Goal: Information Seeking & Learning: Check status

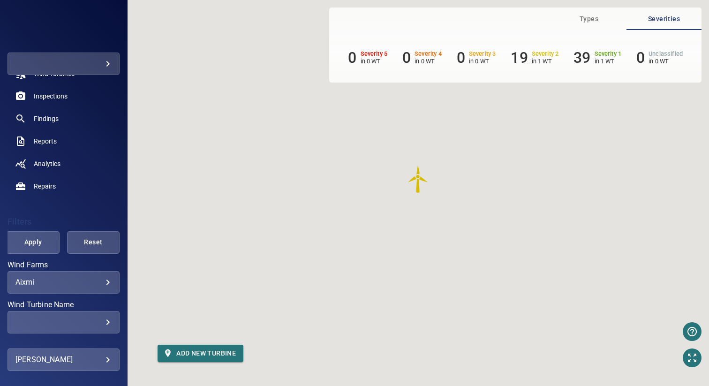
scroll to position [74, 0]
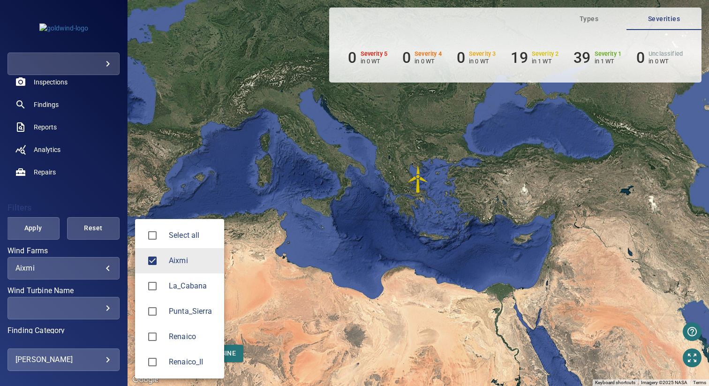
click at [47, 267] on body "**********" at bounding box center [354, 193] width 709 height 386
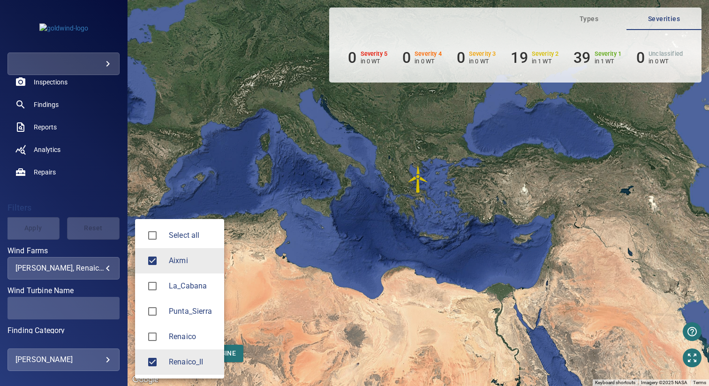
click at [163, 261] on div at bounding box center [155, 261] width 26 height 20
type input "**********"
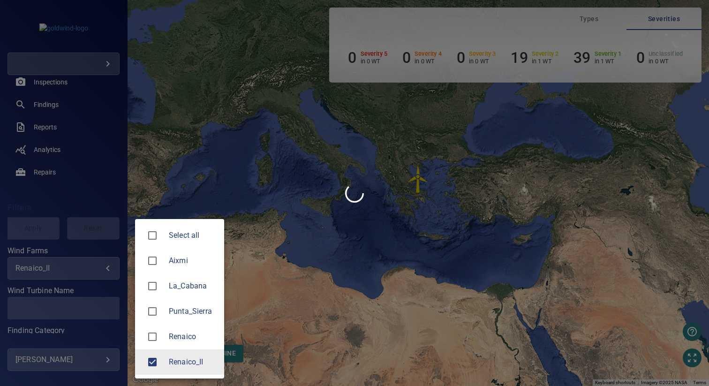
click at [290, 253] on div at bounding box center [354, 193] width 709 height 386
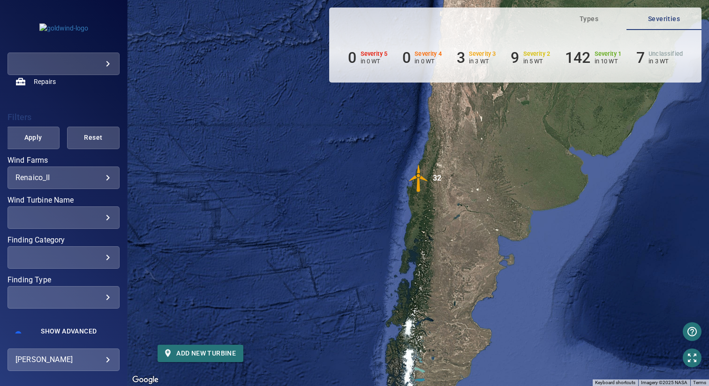
scroll to position [177, 0]
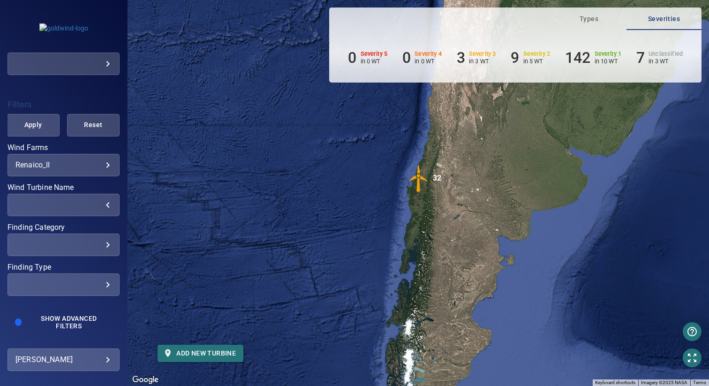
click at [62, 209] on div "​" at bounding box center [63, 204] width 96 height 9
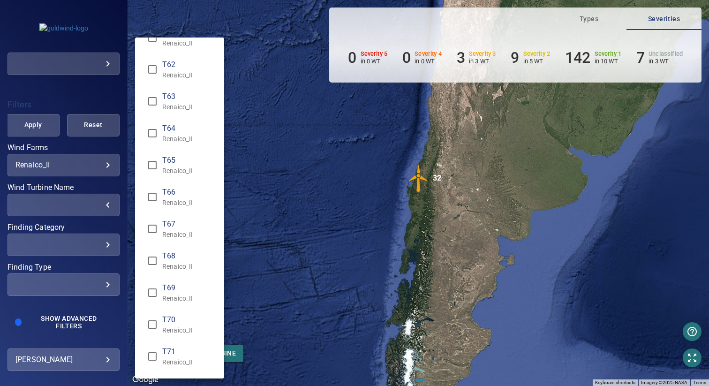
scroll to position [610, 0]
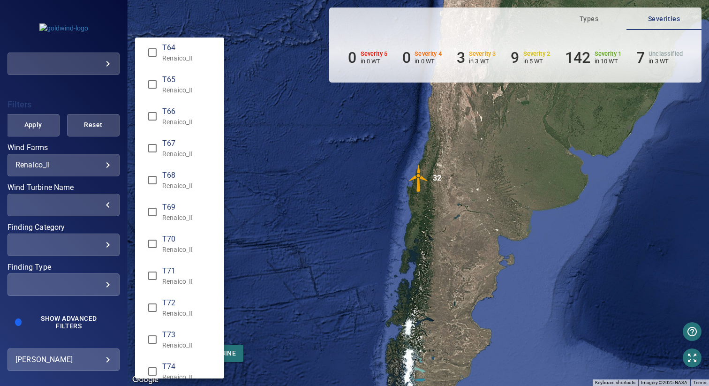
click at [187, 179] on span "T68" at bounding box center [189, 175] width 54 height 11
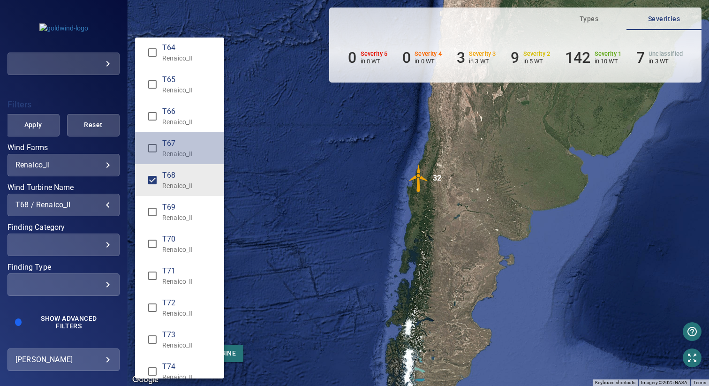
click at [179, 146] on span "T67" at bounding box center [189, 143] width 54 height 11
type input "**********"
click at [303, 146] on div "Wind Turbine Name" at bounding box center [354, 193] width 709 height 386
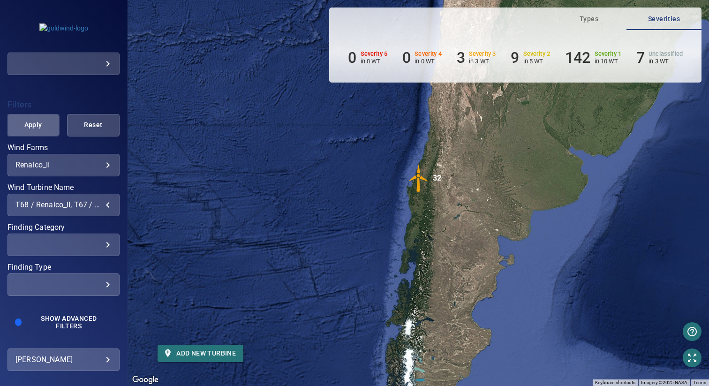
click at [37, 128] on span "Apply" at bounding box center [32, 125] width 29 height 12
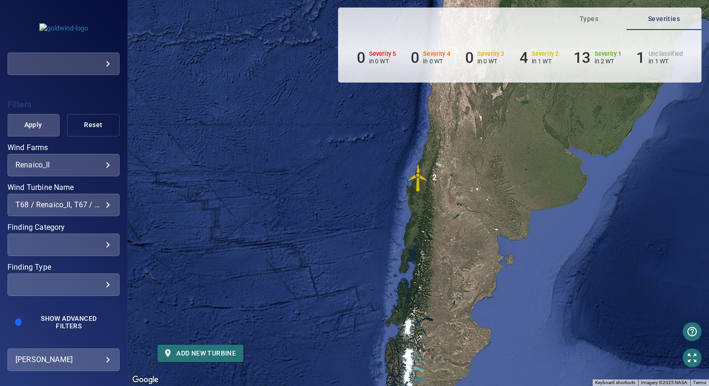
scroll to position [46, 0]
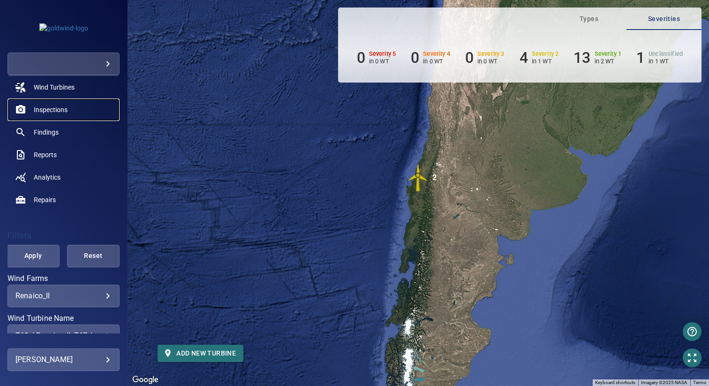
click at [58, 112] on span "Inspections" at bounding box center [51, 109] width 34 height 9
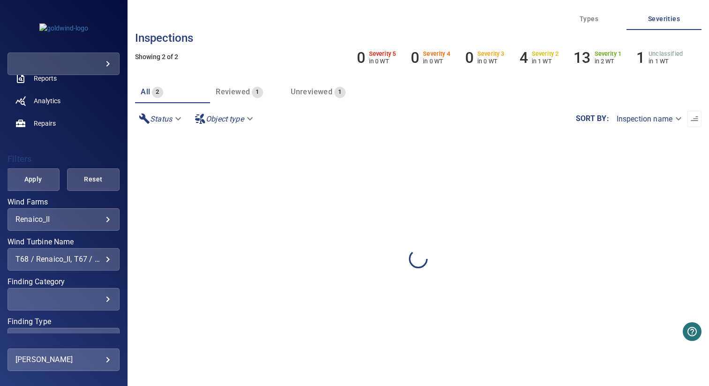
scroll to position [177, 0]
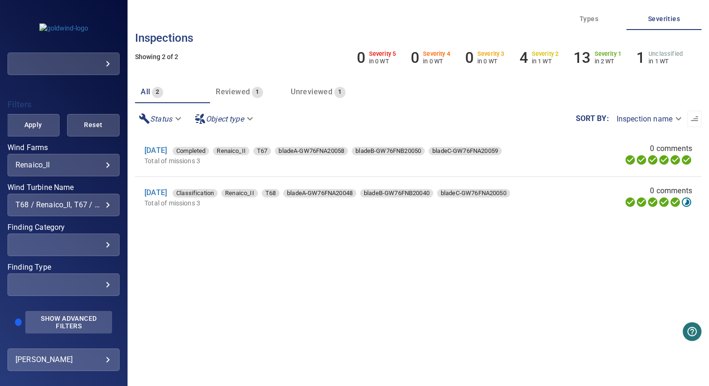
click at [52, 320] on span "Show Advanced Filters" at bounding box center [68, 321] width 75 height 15
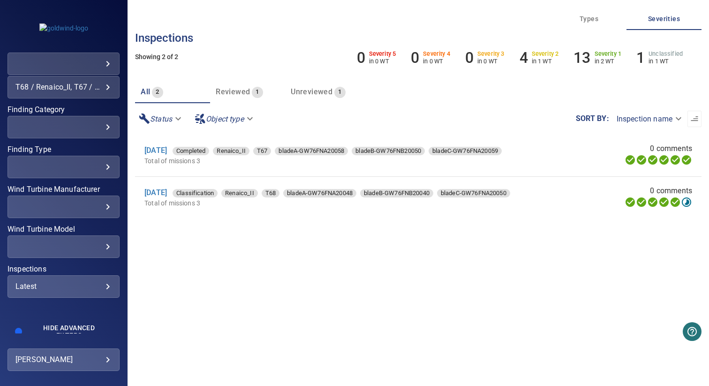
click at [59, 290] on div "Latest ****** ​" at bounding box center [63, 286] width 112 height 22
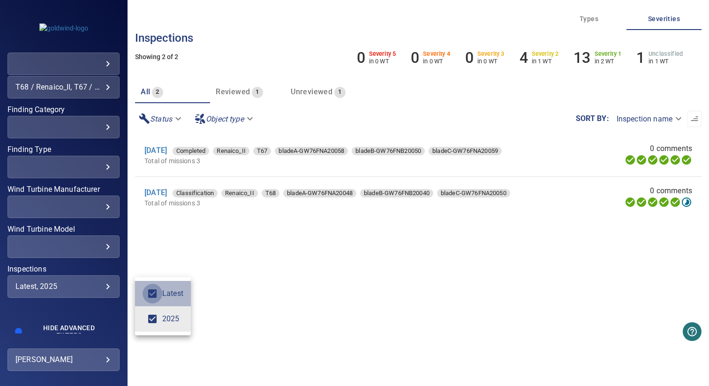
type input "****"
click at [150, 247] on div "Inspections" at bounding box center [354, 193] width 709 height 386
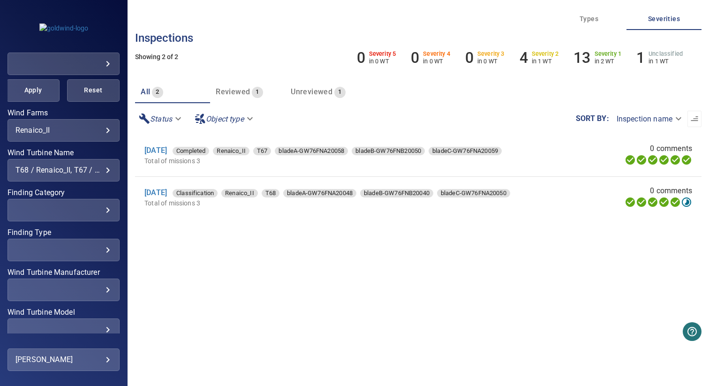
scroll to position [163, 0]
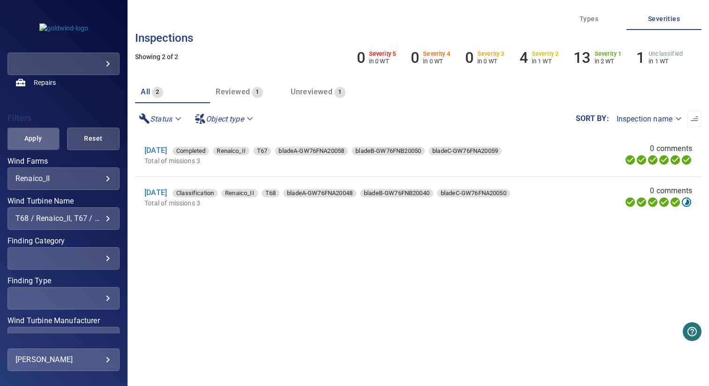
click at [35, 128] on button "Apply" at bounding box center [33, 138] width 52 height 22
click at [64, 220] on div "T68 / Renaico_II, T67 / Renaico_II" at bounding box center [63, 218] width 96 height 9
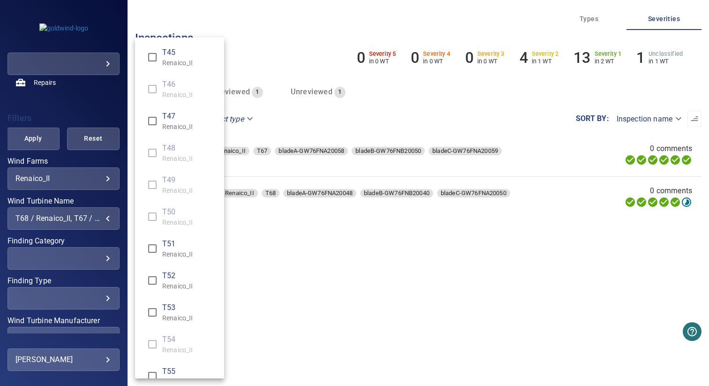
scroll to position [583, 0]
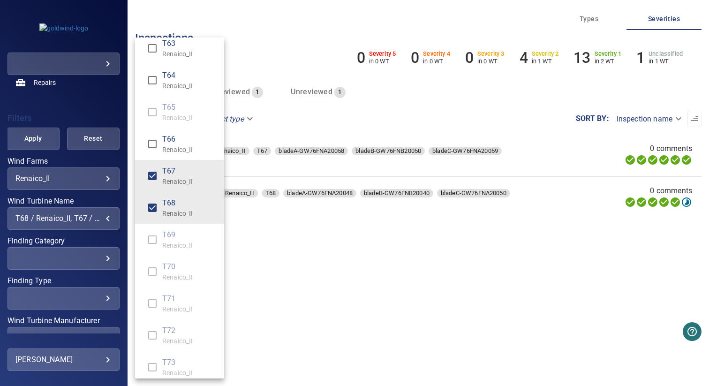
type input "**********"
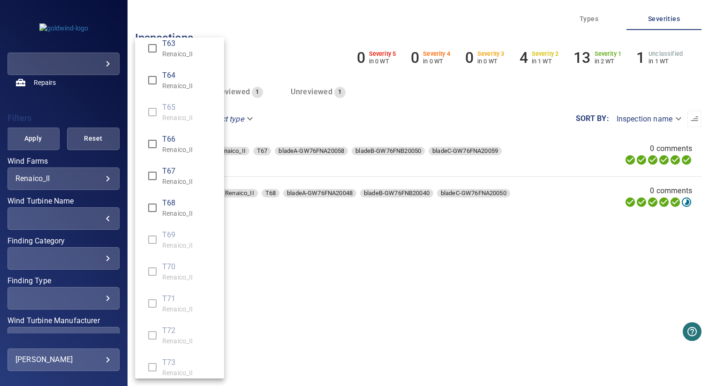
scroll to position [0, 0]
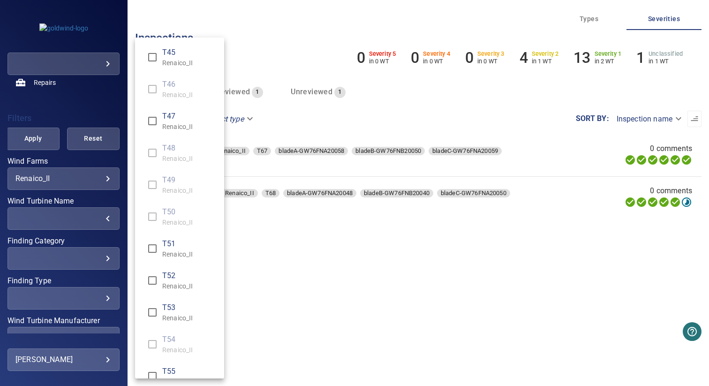
click at [26, 126] on div "Wind Turbine Name" at bounding box center [354, 193] width 709 height 386
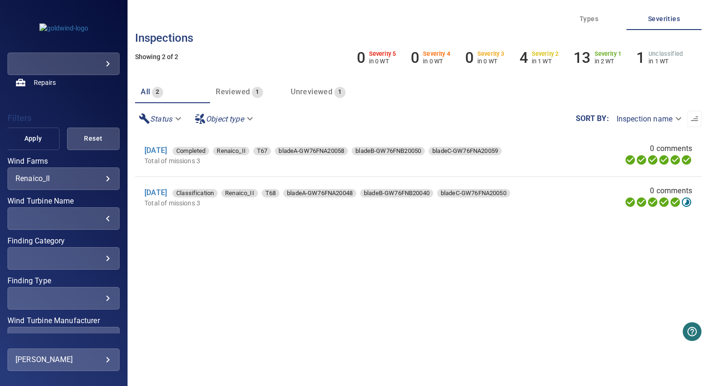
click at [30, 140] on span "Apply" at bounding box center [32, 139] width 29 height 12
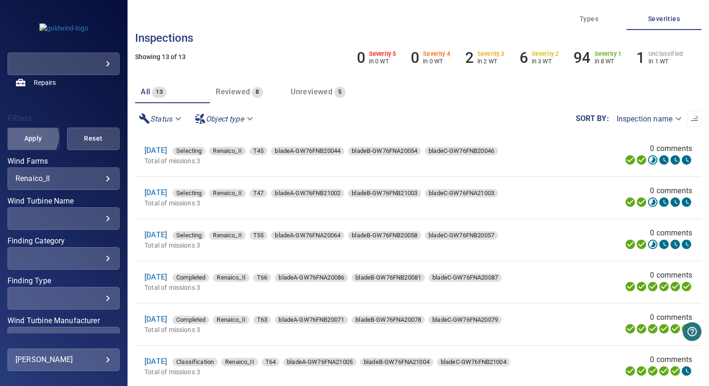
click at [29, 136] on span "Apply" at bounding box center [32, 139] width 29 height 12
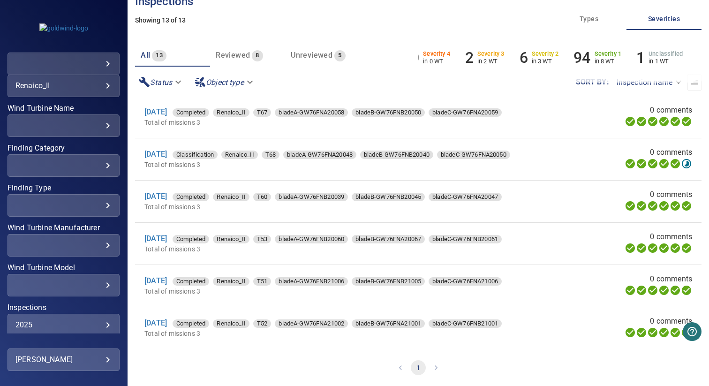
scroll to position [248, 0]
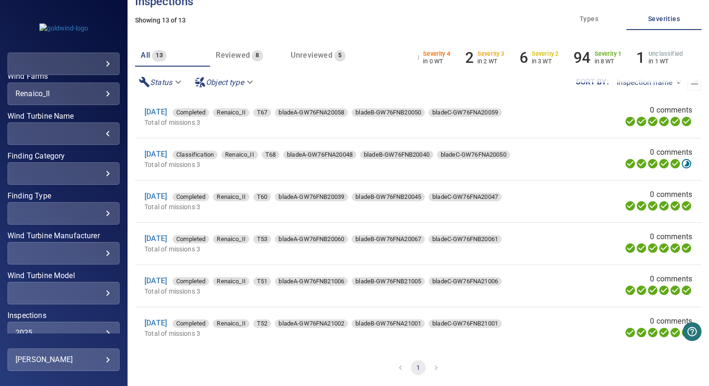
click at [74, 134] on div "​" at bounding box center [63, 133] width 96 height 9
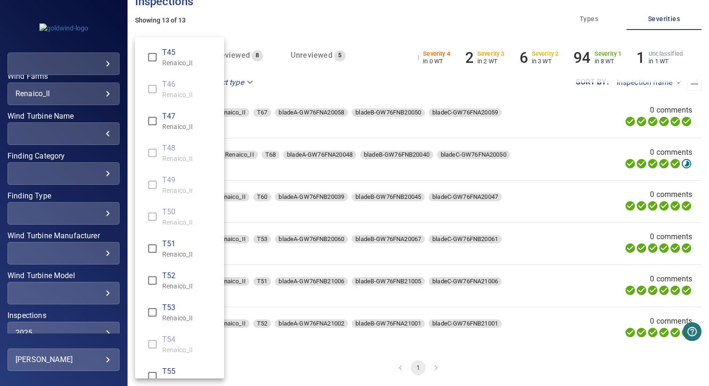
click at [173, 64] on p "Renaico_II" at bounding box center [189, 62] width 54 height 9
type input "**********"
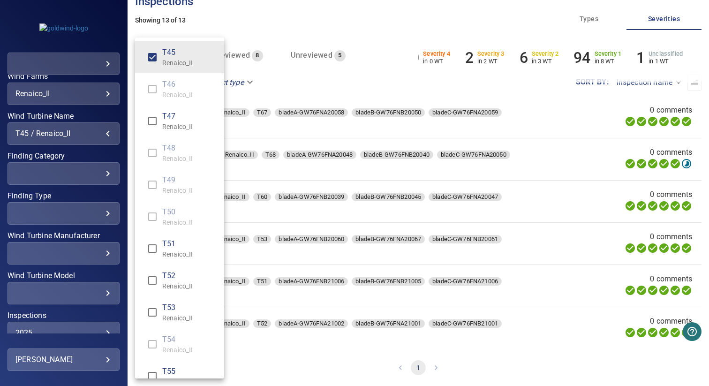
click at [303, 9] on div "Wind Turbine Name" at bounding box center [354, 193] width 709 height 386
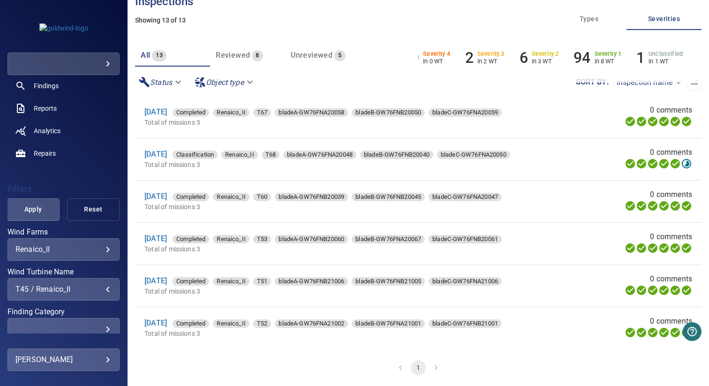
scroll to position [32, 0]
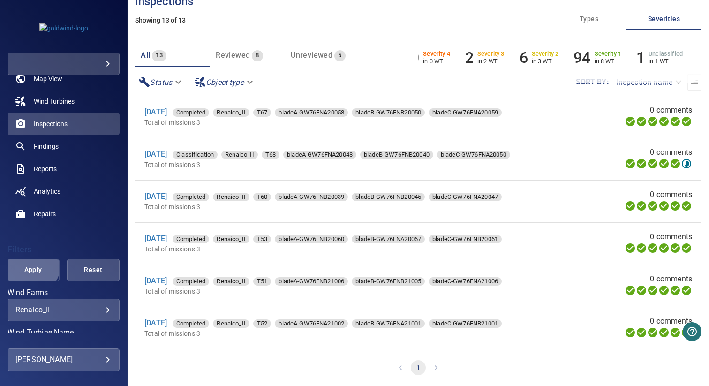
click at [27, 264] on span "Apply" at bounding box center [32, 270] width 29 height 12
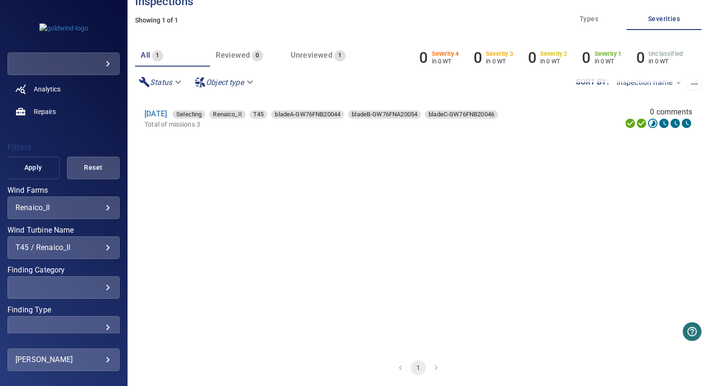
scroll to position [175, 0]
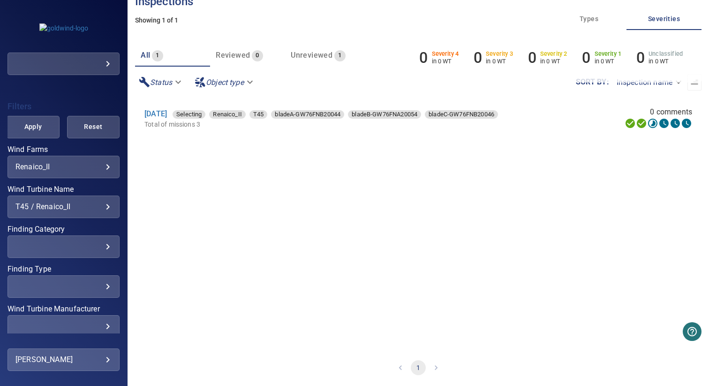
click at [62, 212] on div "**********" at bounding box center [63, 206] width 112 height 22
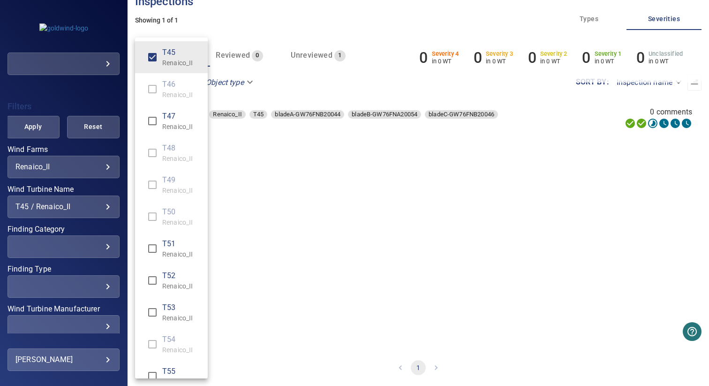
click at [177, 118] on span "T47" at bounding box center [181, 116] width 38 height 11
click at [169, 55] on span "T45" at bounding box center [181, 52] width 38 height 11
type input "**********"
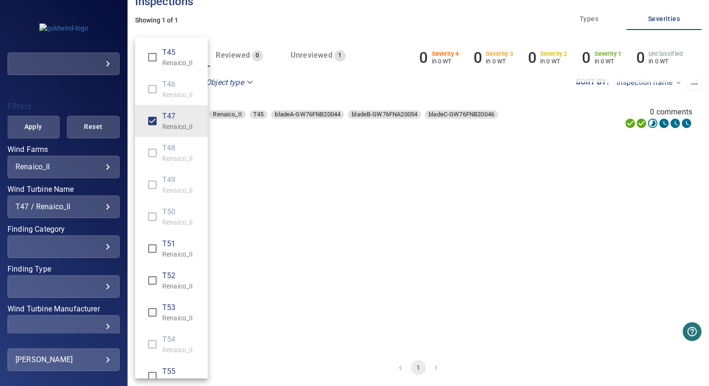
click at [262, 24] on div "Wind Turbine Name" at bounding box center [354, 193] width 709 height 386
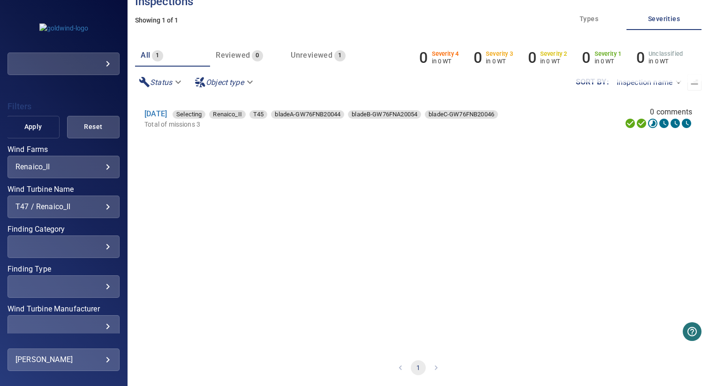
click at [34, 133] on button "Apply" at bounding box center [33, 127] width 52 height 22
click at [53, 209] on div "T47 / Renaico_II" at bounding box center [63, 206] width 96 height 9
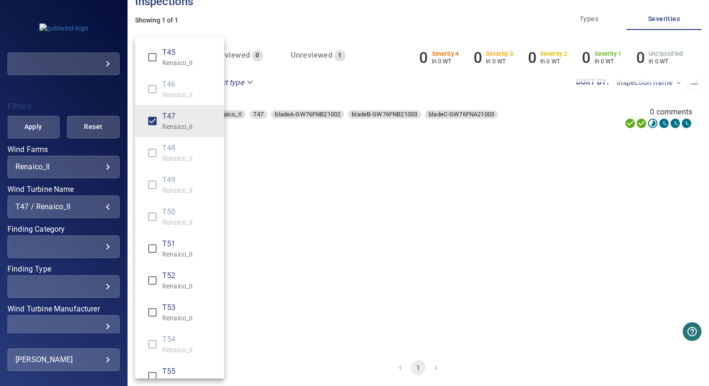
click at [165, 239] on span "T51" at bounding box center [189, 243] width 54 height 11
type input "**********"
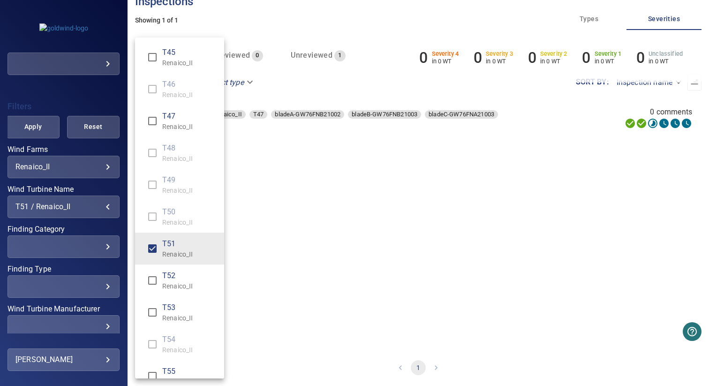
click at [297, 139] on div "Wind Turbine Name" at bounding box center [354, 193] width 709 height 386
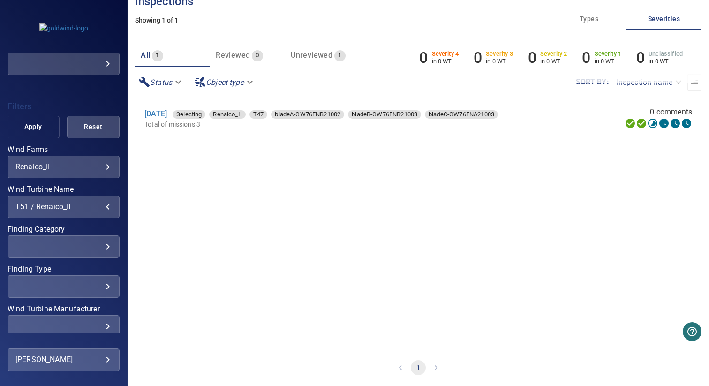
click at [30, 130] on span "Apply" at bounding box center [32, 127] width 29 height 12
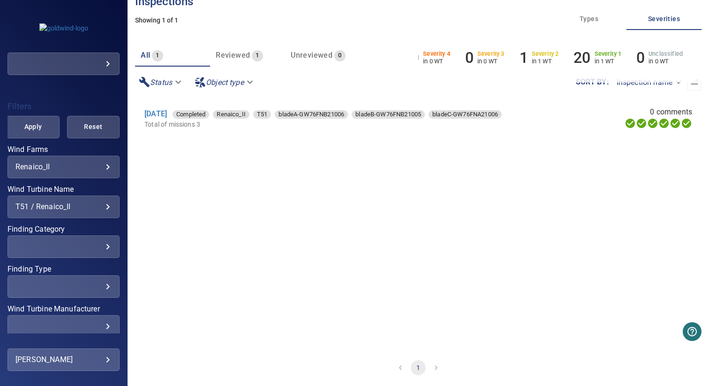
click at [52, 207] on div "T51 / Renaico_II" at bounding box center [63, 206] width 96 height 9
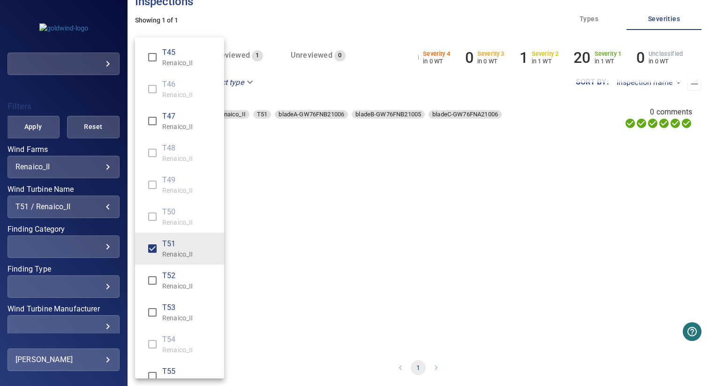
click at [171, 284] on p "Renaico_II" at bounding box center [189, 285] width 54 height 9
drag, startPoint x: 176, startPoint y: 246, endPoint x: 234, endPoint y: 245, distance: 58.6
click at [182, 246] on span "T51" at bounding box center [189, 243] width 54 height 11
type input "**********"
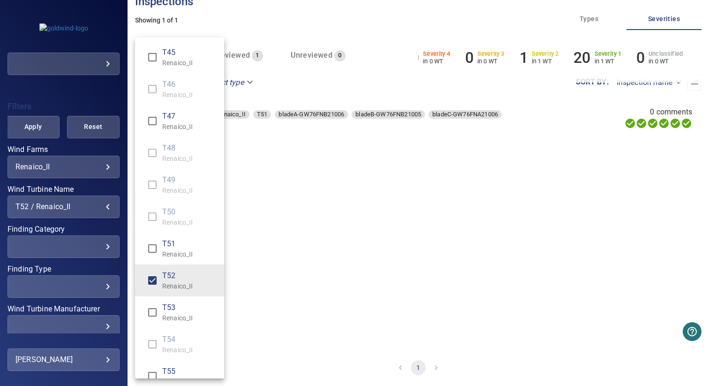
click at [288, 242] on div "Wind Turbine Name" at bounding box center [354, 193] width 709 height 386
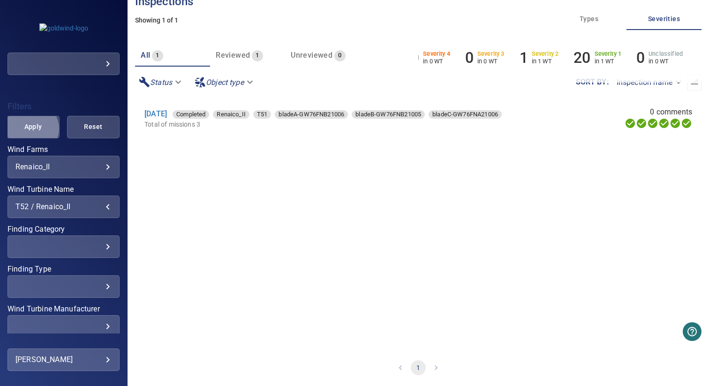
click at [30, 128] on span "Apply" at bounding box center [32, 127] width 29 height 12
click at [76, 209] on div "T52 / Renaico_II" at bounding box center [63, 206] width 96 height 9
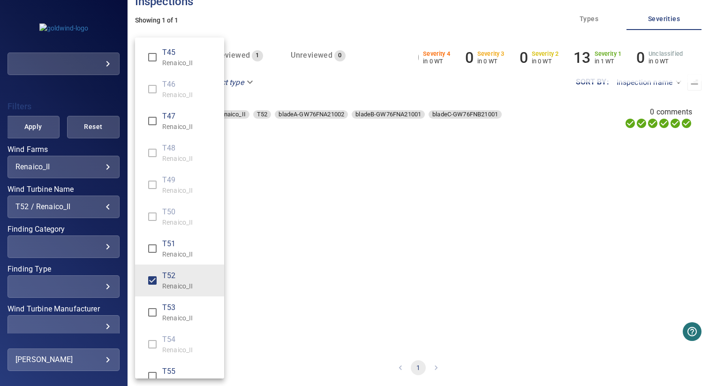
click at [176, 305] on span "T53" at bounding box center [189, 307] width 54 height 11
click at [176, 276] on span "T52" at bounding box center [189, 275] width 54 height 11
type input "**********"
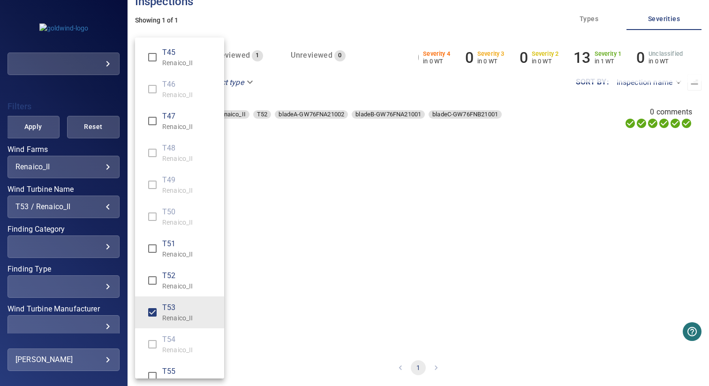
click at [283, 263] on div "Wind Turbine Name" at bounding box center [354, 193] width 709 height 386
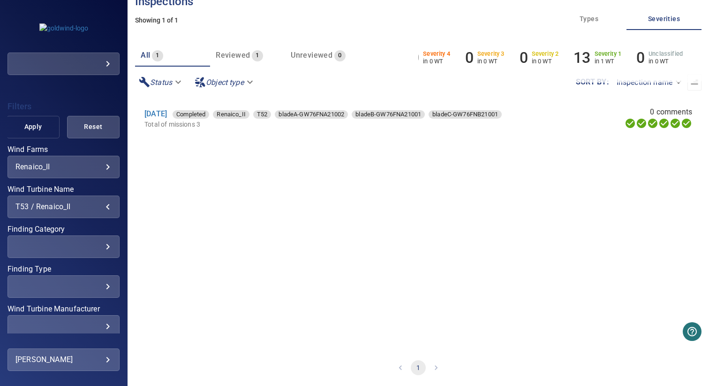
click at [28, 130] on span "Apply" at bounding box center [32, 127] width 29 height 12
click at [58, 206] on div "T53 / Renaico_II" at bounding box center [63, 206] width 96 height 9
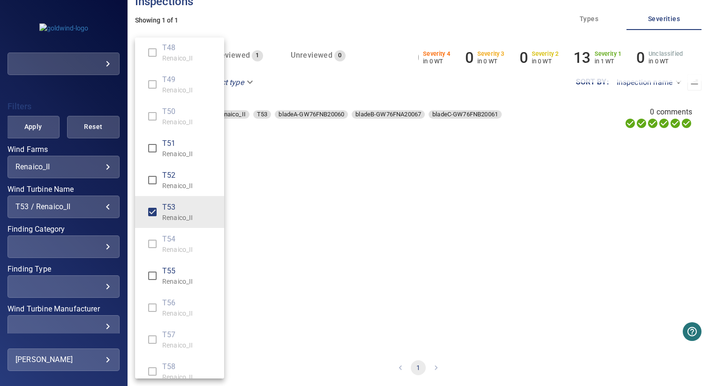
scroll to position [101, 0]
click at [174, 273] on span "T55" at bounding box center [189, 269] width 54 height 11
click at [175, 221] on p "Renaico_II" at bounding box center [189, 216] width 54 height 9
type input "**********"
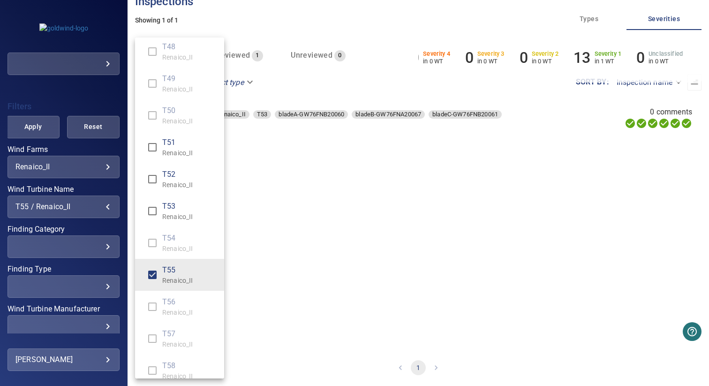
click at [293, 220] on div "Wind Turbine Name" at bounding box center [354, 193] width 709 height 386
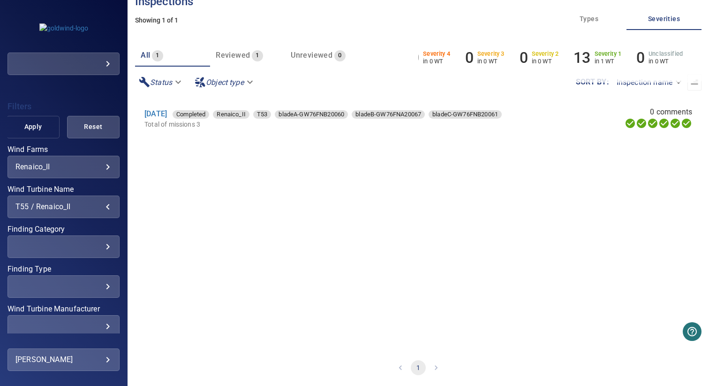
click at [31, 129] on span "Apply" at bounding box center [32, 127] width 29 height 12
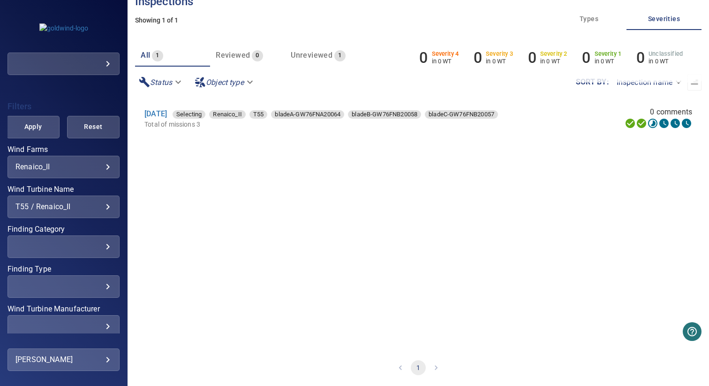
click at [57, 207] on div "T55 / Renaico_II" at bounding box center [63, 206] width 96 height 9
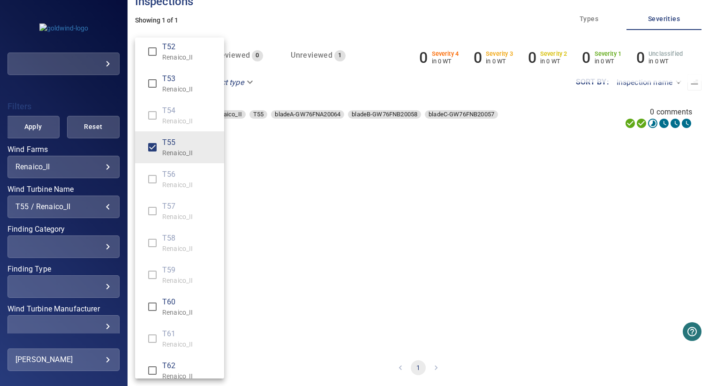
scroll to position [245, 0]
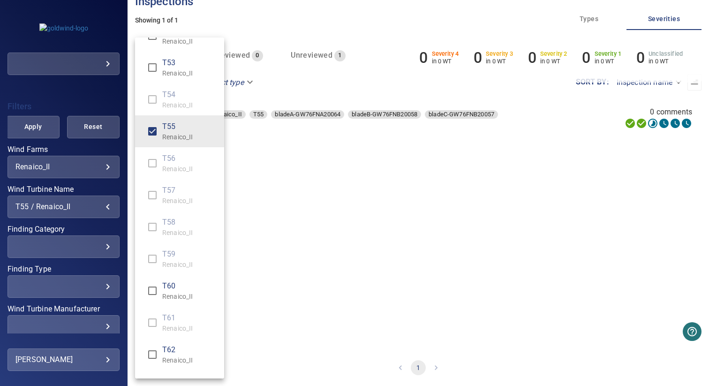
click at [165, 284] on span "T60" at bounding box center [189, 285] width 54 height 11
click at [169, 128] on span "T55" at bounding box center [189, 126] width 54 height 11
type input "**********"
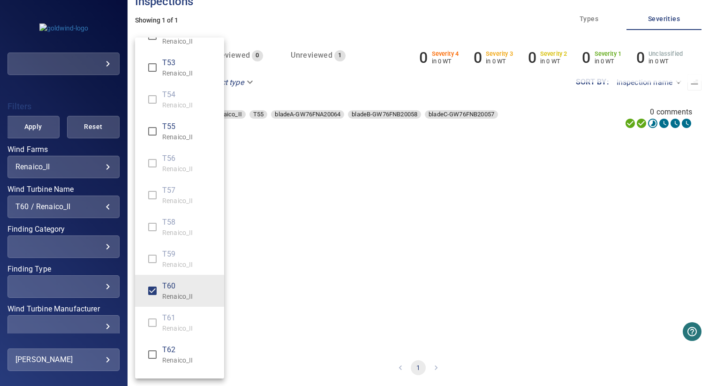
click at [302, 165] on div "Wind Turbine Name" at bounding box center [354, 193] width 709 height 386
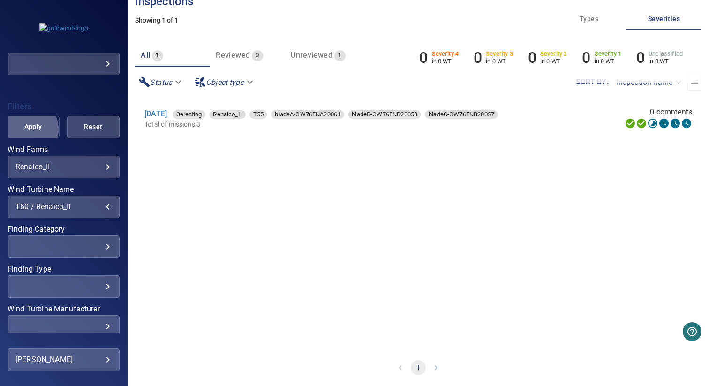
click at [24, 129] on span "Apply" at bounding box center [32, 127] width 29 height 12
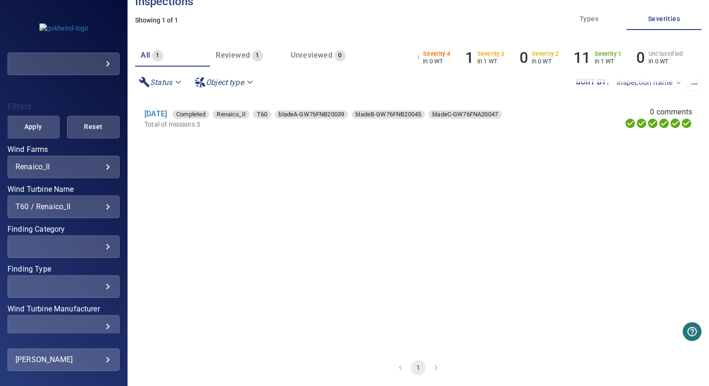
click at [56, 208] on div "T60 / Renaico_II" at bounding box center [63, 206] width 96 height 9
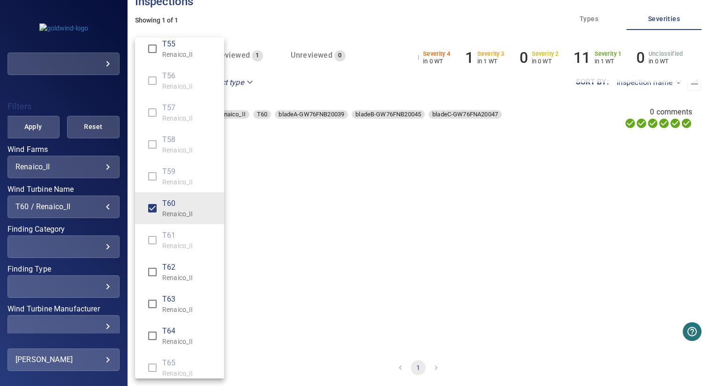
scroll to position [351, 0]
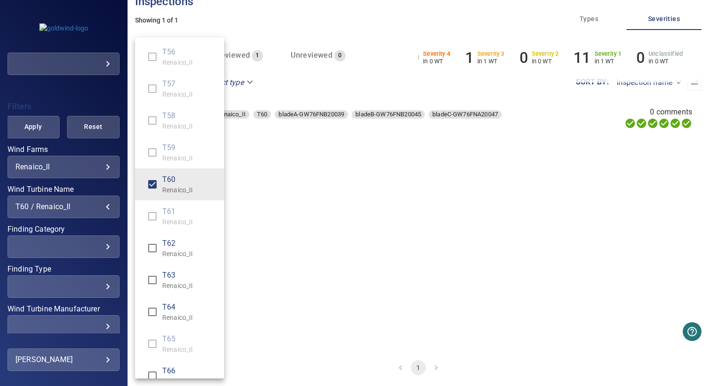
click at [170, 250] on p "Renaico_II" at bounding box center [189, 253] width 54 height 9
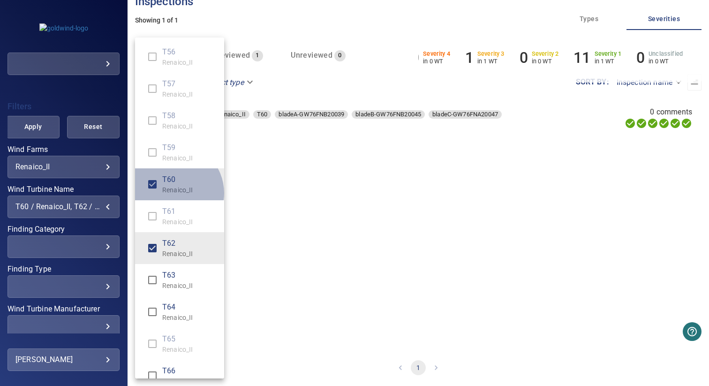
click at [172, 193] on p "Renaico_II" at bounding box center [189, 189] width 54 height 9
type input "**********"
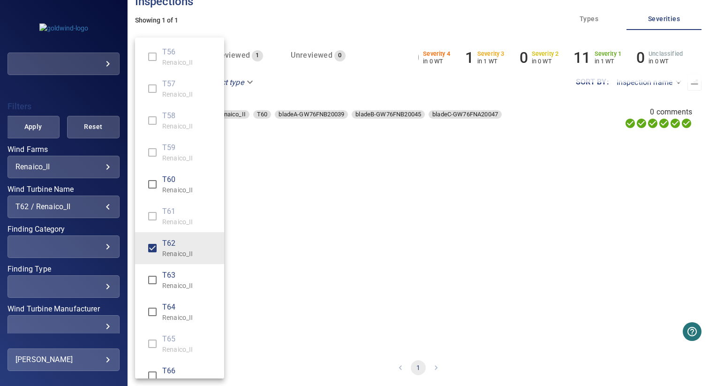
click at [315, 193] on div "Wind Turbine Name" at bounding box center [354, 193] width 709 height 386
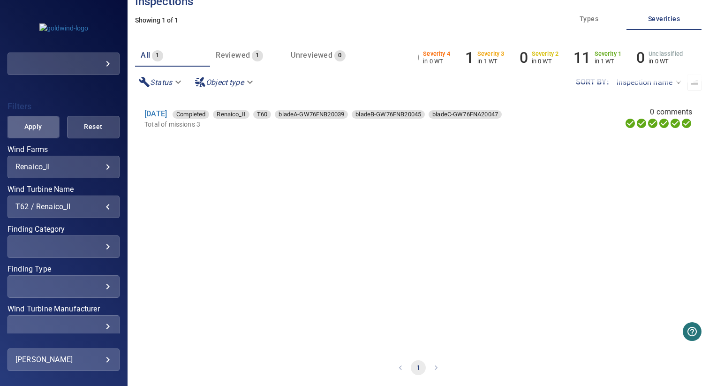
click at [37, 131] on span "Apply" at bounding box center [32, 127] width 29 height 12
click at [54, 207] on div "T62 / Renaico_II" at bounding box center [63, 206] width 96 height 9
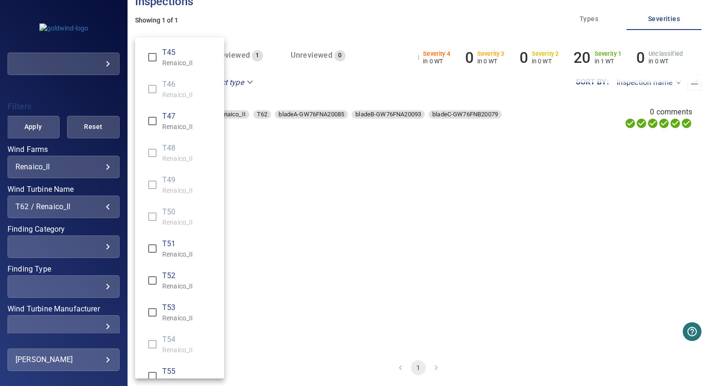
scroll to position [391, 0]
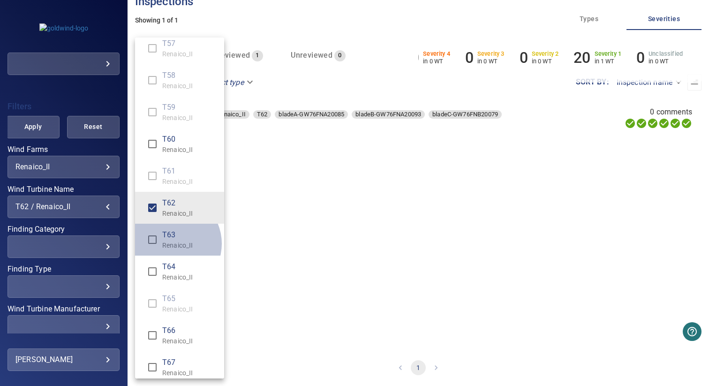
click at [169, 243] on p "Renaico_II" at bounding box center [189, 244] width 54 height 9
click at [202, 193] on li "T62 Renaico_II" at bounding box center [179, 208] width 89 height 32
type input "**********"
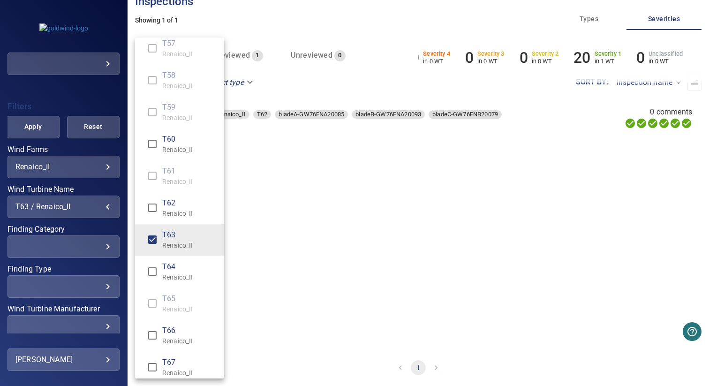
click at [265, 193] on div "Wind Turbine Name" at bounding box center [354, 193] width 709 height 386
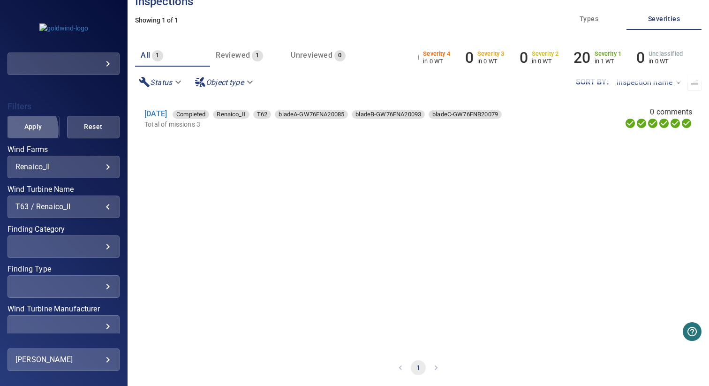
click at [16, 130] on button "Apply" at bounding box center [33, 127] width 52 height 22
click at [58, 207] on div "T63 / Renaico_II" at bounding box center [63, 206] width 96 height 9
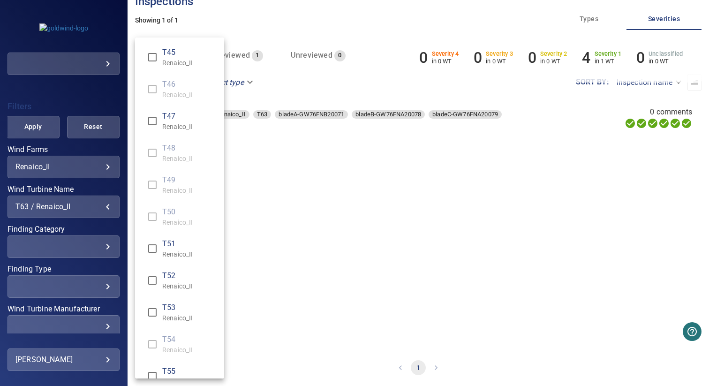
scroll to position [423, 0]
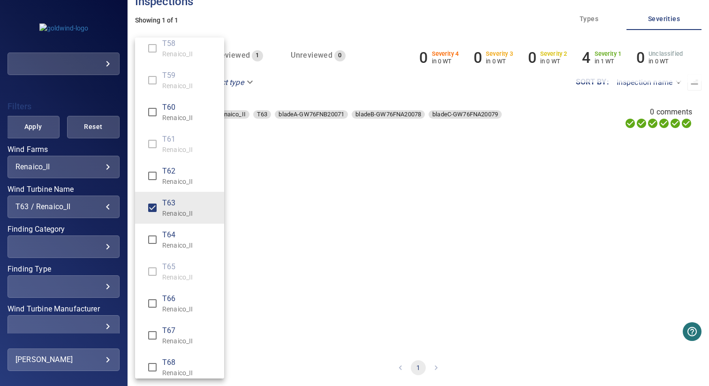
click at [185, 240] on span "T64" at bounding box center [189, 234] width 54 height 11
click at [185, 209] on p "Renaico_II" at bounding box center [189, 213] width 54 height 9
type input "**********"
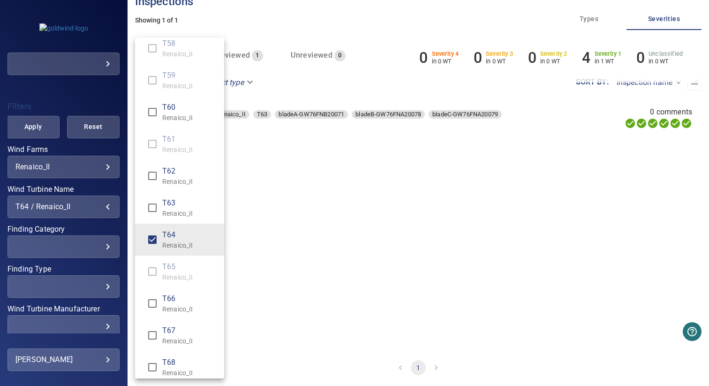
click at [281, 209] on div "Wind Turbine Name" at bounding box center [354, 193] width 709 height 386
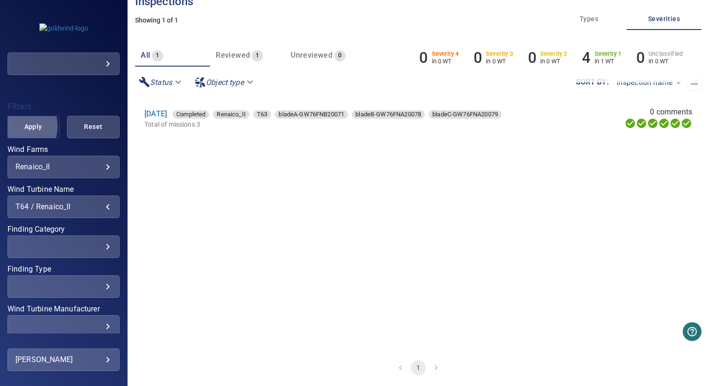
click at [17, 126] on button "Apply" at bounding box center [33, 127] width 52 height 22
click at [67, 208] on div "T64 / Renaico_II" at bounding box center [63, 206] width 96 height 9
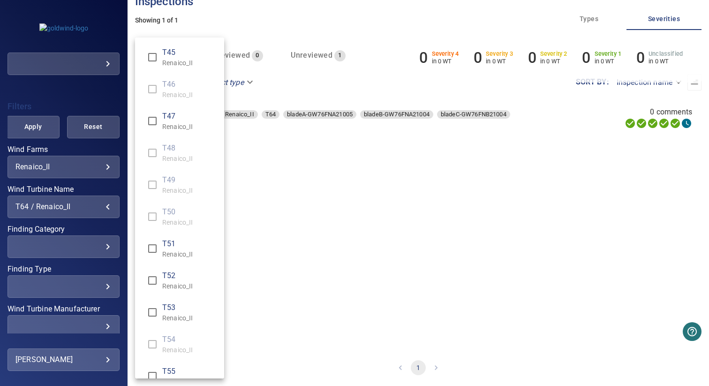
scroll to position [455, 0]
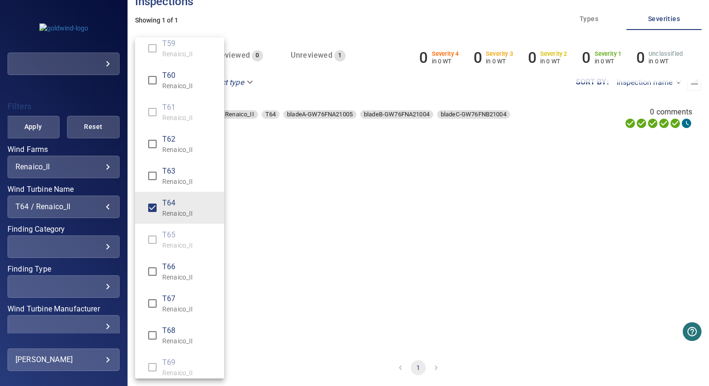
click at [167, 274] on p "Renaico_II" at bounding box center [189, 276] width 54 height 9
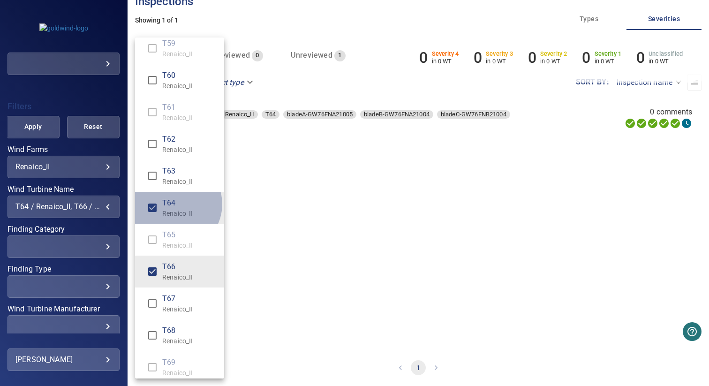
drag, startPoint x: 174, startPoint y: 204, endPoint x: 268, endPoint y: 204, distance: 93.7
click at [174, 204] on span "T64" at bounding box center [189, 202] width 54 height 11
type input "**********"
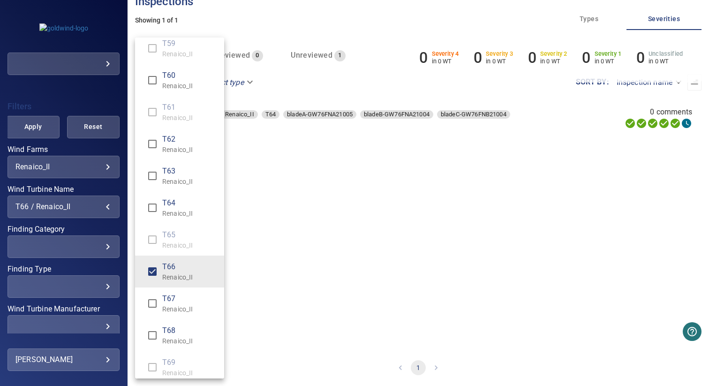
click at [269, 204] on div "Wind Turbine Name" at bounding box center [354, 193] width 709 height 386
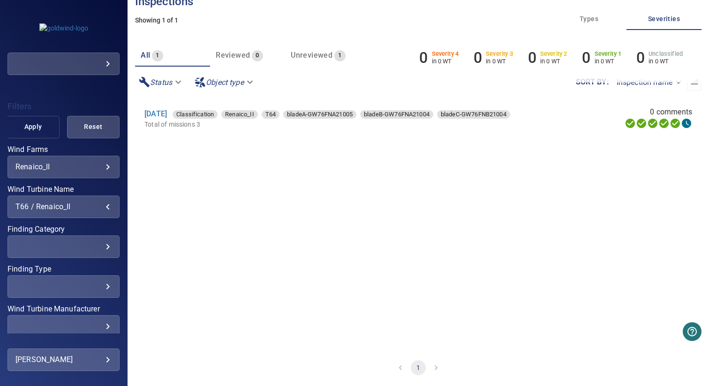
click at [27, 131] on span "Apply" at bounding box center [32, 127] width 29 height 12
click at [75, 204] on div "T66 / Renaico_II" at bounding box center [63, 206] width 96 height 9
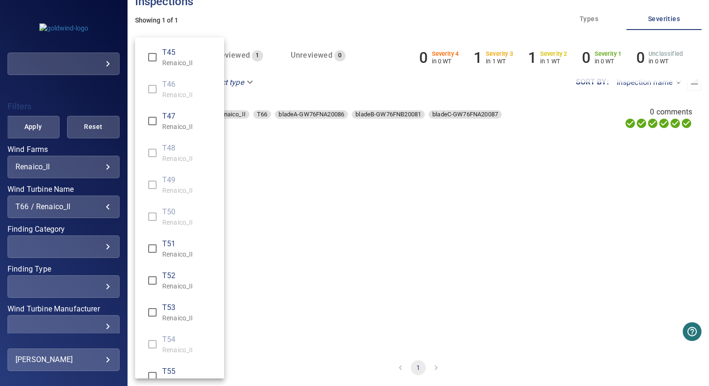
scroll to position [519, 0]
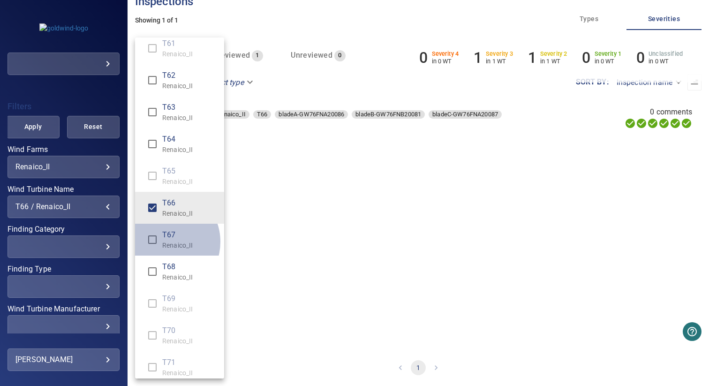
click at [164, 241] on p "Renaico_II" at bounding box center [189, 244] width 54 height 9
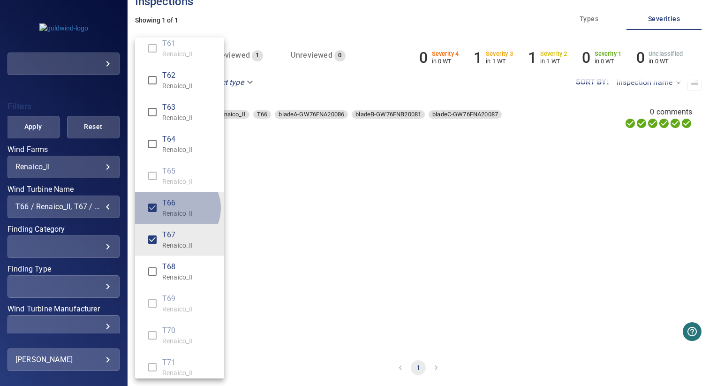
drag, startPoint x: 176, startPoint y: 208, endPoint x: 262, endPoint y: 208, distance: 85.8
click at [186, 208] on span "T66" at bounding box center [189, 202] width 54 height 11
type input "**********"
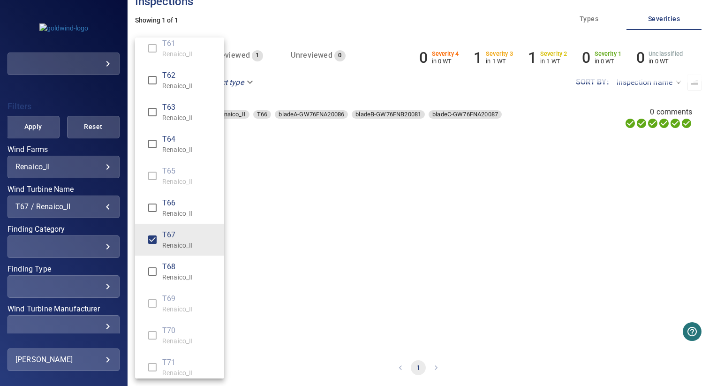
click at [262, 208] on div "Wind Turbine Name" at bounding box center [354, 193] width 709 height 386
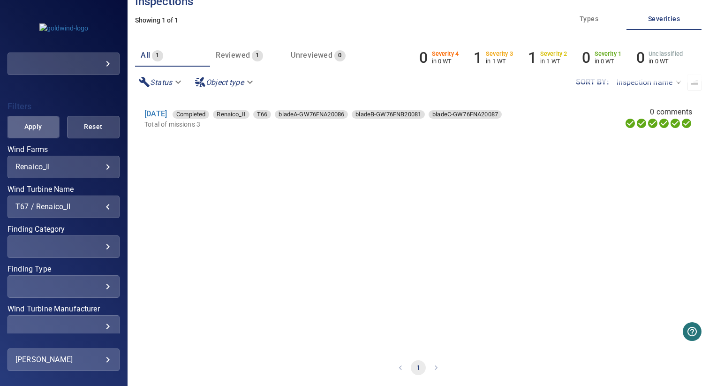
click at [32, 129] on span "Apply" at bounding box center [32, 127] width 29 height 12
click at [63, 206] on div "T67 / Renaico_II" at bounding box center [63, 206] width 96 height 9
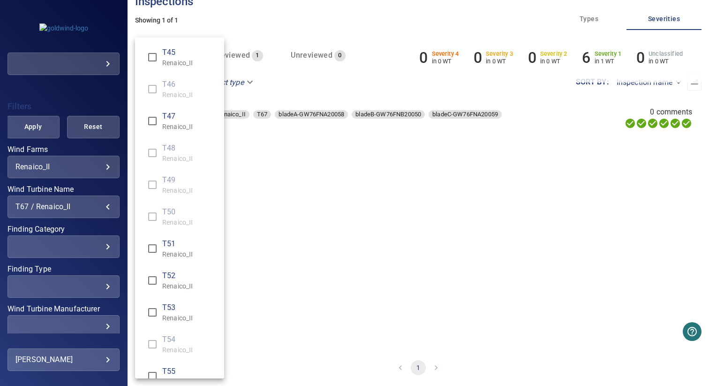
scroll to position [551, 0]
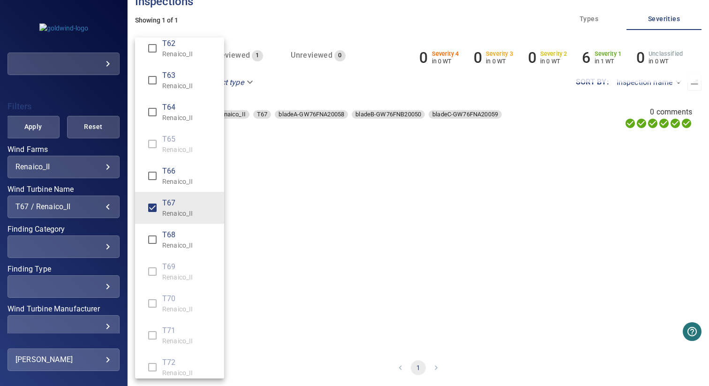
click at [175, 241] on p "Renaico_II" at bounding box center [189, 244] width 54 height 9
click at [175, 203] on span "T67" at bounding box center [189, 202] width 54 height 11
type input "**********"
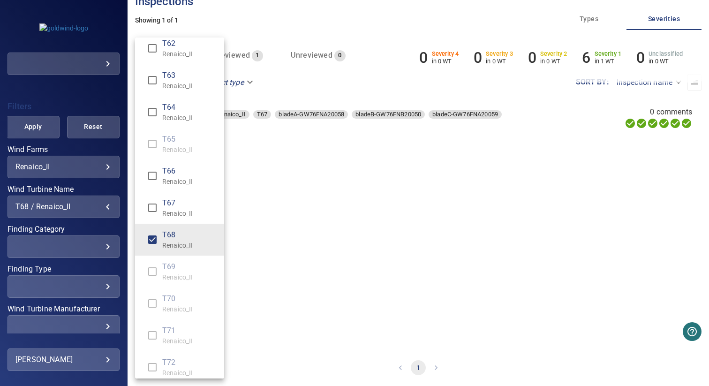
click at [270, 202] on div "Wind Turbine Name" at bounding box center [354, 193] width 709 height 386
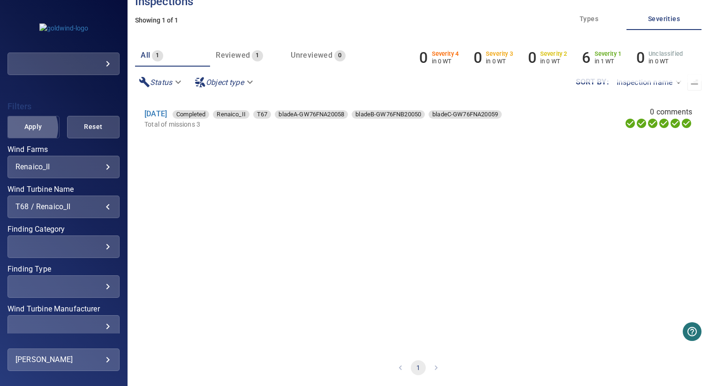
click at [23, 127] on span "Apply" at bounding box center [32, 127] width 29 height 12
click at [97, 199] on div "**********" at bounding box center [63, 206] width 112 height 22
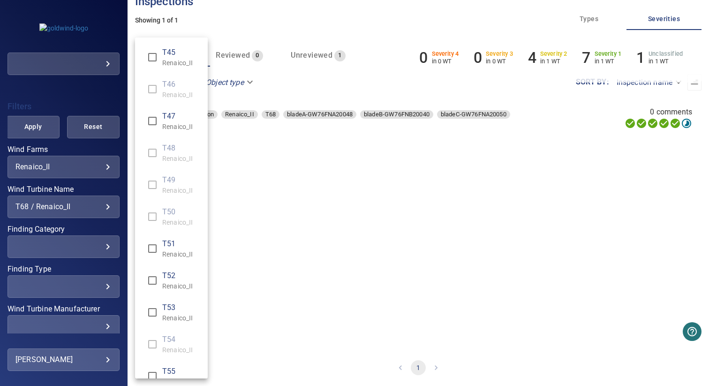
scroll to position [583, 0]
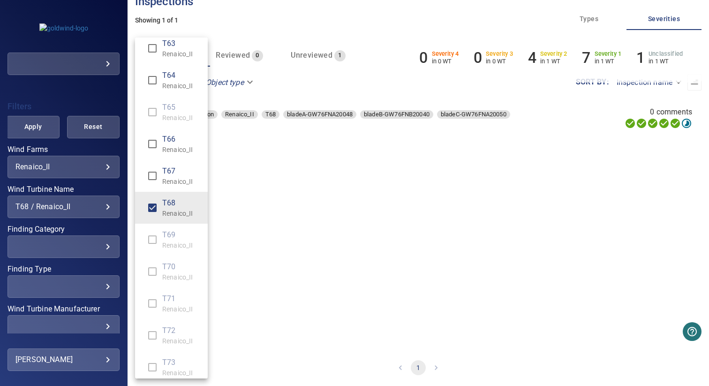
click at [96, 207] on div "Wind Turbine Name" at bounding box center [354, 193] width 709 height 386
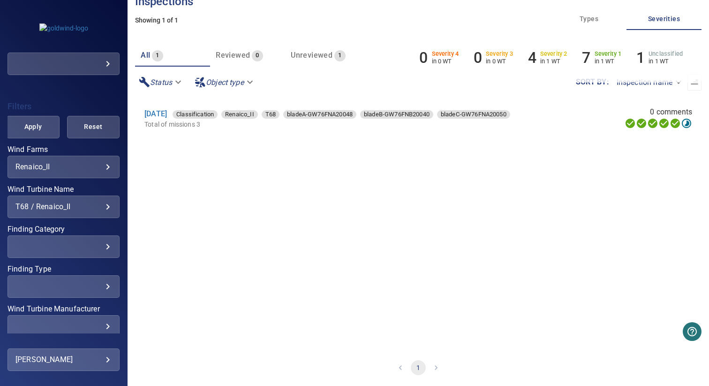
click at [95, 211] on div "**********" at bounding box center [63, 206] width 112 height 22
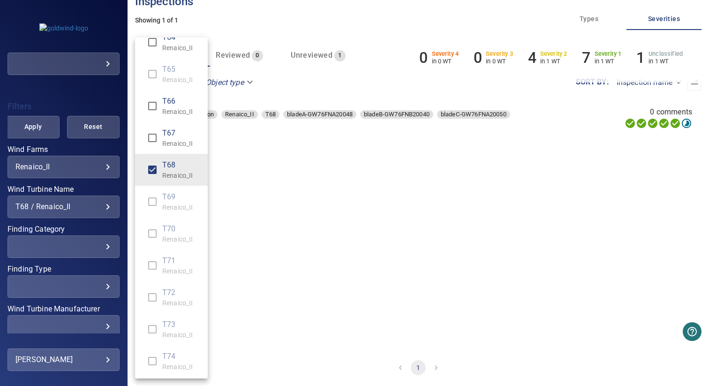
scroll to position [687, 0]
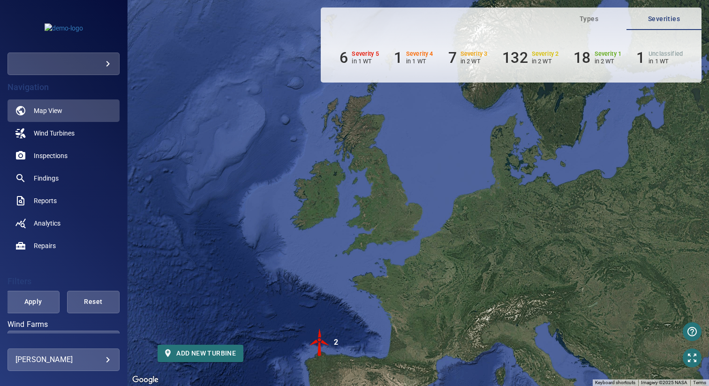
drag, startPoint x: 383, startPoint y: 123, endPoint x: 285, endPoint y: 290, distance: 193.7
click at [285, 290] on div "To activate drag with keyboard, press Alt + Enter. Once in keyboard drag state,…" at bounding box center [417, 193] width 581 height 386
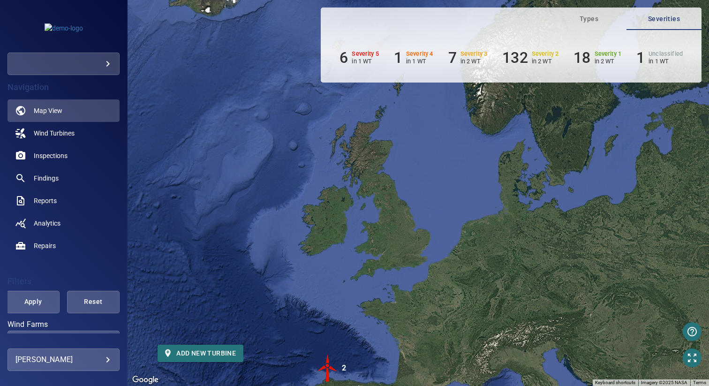
drag, startPoint x: 418, startPoint y: 241, endPoint x: 400, endPoint y: 220, distance: 27.6
click at [400, 220] on div "To activate drag with keyboard, press Alt + Enter. Once in keyboard drag state,…" at bounding box center [417, 193] width 581 height 386
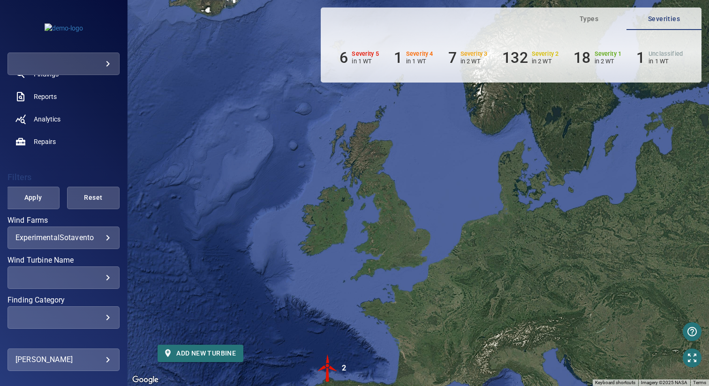
scroll to position [104, 0]
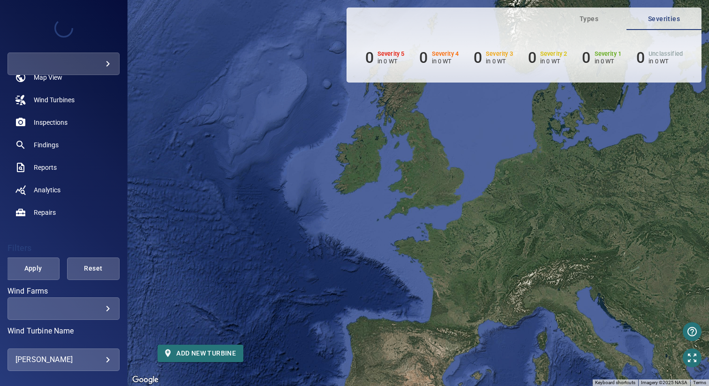
scroll to position [81, 0]
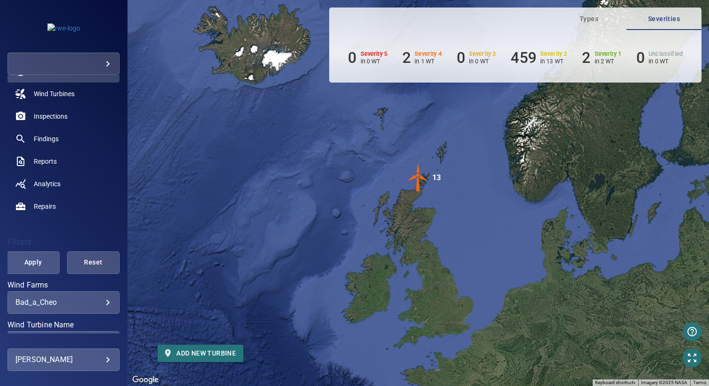
scroll to position [75, 0]
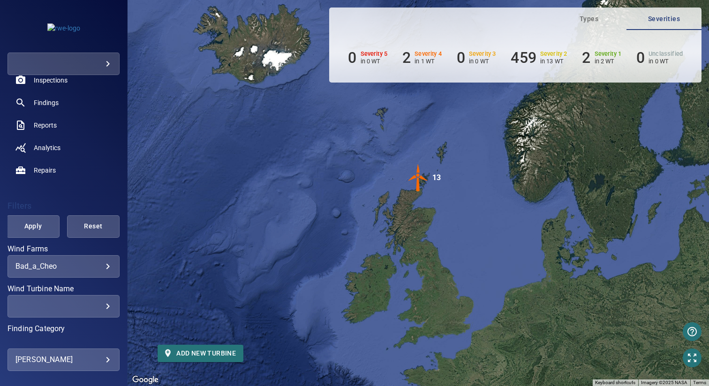
click at [39, 269] on body "**********" at bounding box center [354, 193] width 709 height 386
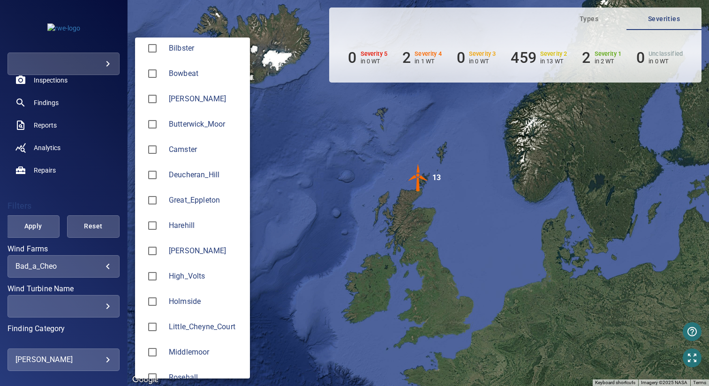
scroll to position [72, 0]
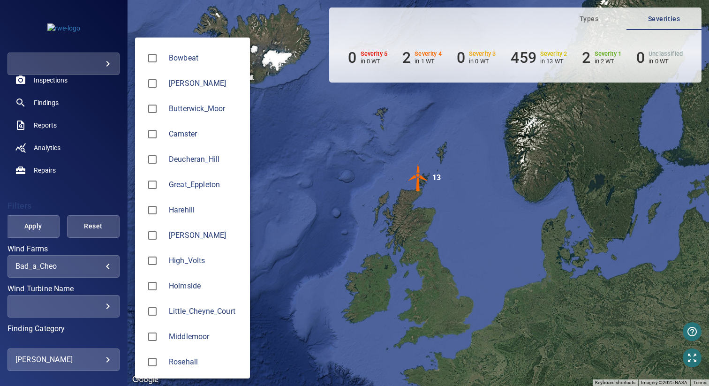
click at [277, 159] on div at bounding box center [354, 193] width 709 height 386
